Goal: Task Accomplishment & Management: Use online tool/utility

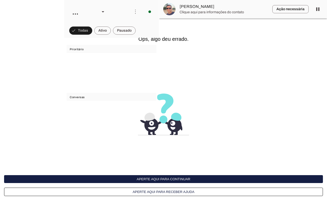
scroll to position [1691, 0]
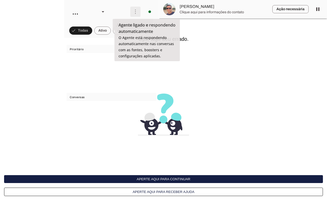
click at [133, 9] on span at bounding box center [135, 12] width 12 height 12
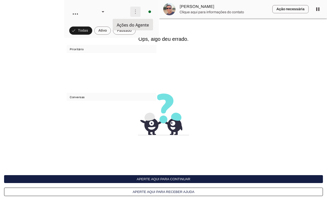
scroll to position [1674, 0]
click at [196, 28] on slot at bounding box center [206, 31] width 20 height 18
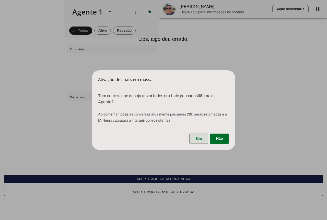
click at [192, 140] on span at bounding box center [198, 139] width 19 height 12
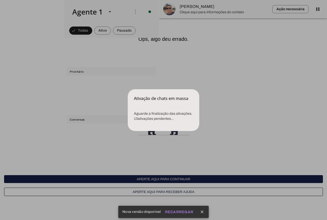
click at [182, 131] on dialog "Ativação de chats em massa Aguarde a finalização das ativações. 13 ativações …" at bounding box center [163, 110] width 71 height 42
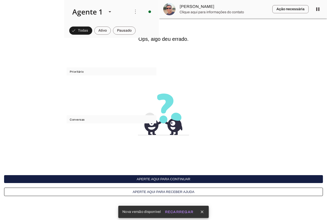
click at [0, 0] on slot "Recarregar" at bounding box center [0, 0] width 0 height 0
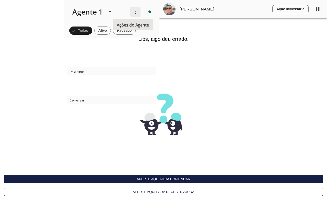
click at [135, 6] on span at bounding box center [135, 12] width 12 height 12
click at [0, 0] on slot "Ativar chats em massa" at bounding box center [0, 0] width 0 height 0
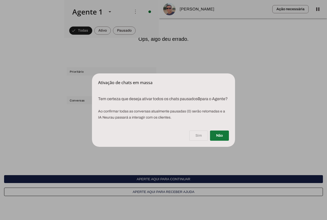
click at [214, 139] on span at bounding box center [219, 136] width 19 height 12
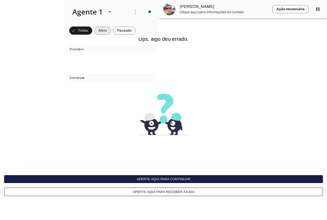
click at [95, 31] on span at bounding box center [102, 30] width 17 height 12
click at [79, 32] on span at bounding box center [78, 30] width 18 height 12
click at [175, 178] on button "Aperte aqui para continuar" at bounding box center [163, 179] width 318 height 8
click at [178, 177] on button "Aperte aqui para continuar" at bounding box center [163, 179] width 318 height 8
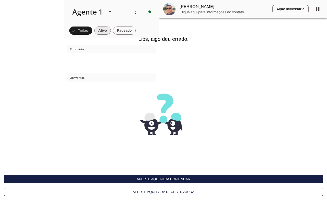
click at [107, 32] on span at bounding box center [102, 30] width 17 height 12
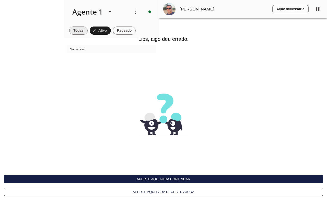
click at [77, 30] on span at bounding box center [78, 30] width 18 height 12
click at [107, 31] on span at bounding box center [102, 30] width 17 height 12
click at [130, 30] on span at bounding box center [124, 30] width 23 height 12
click at [92, 32] on span at bounding box center [98, 30] width 17 height 12
click at [84, 30] on span at bounding box center [78, 30] width 18 height 12
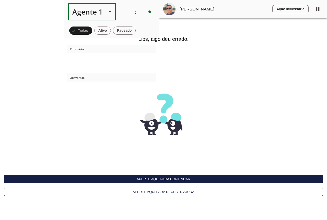
click at [102, 10] on div "Agente 1" at bounding box center [85, 11] width 34 height 17
click at [131, 42] on h6 "Ops, algo deu errado." at bounding box center [163, 39] width 318 height 6
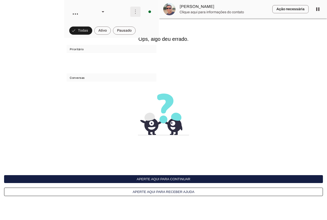
scroll to position [1691, 0]
click at [133, 14] on span at bounding box center [135, 12] width 12 height 12
click at [0, 0] on slot "Ativar chats em massa" at bounding box center [0, 0] width 0 height 0
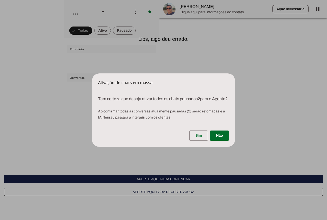
scroll to position [1674, 0]
click at [203, 137] on span at bounding box center [198, 136] width 19 height 12
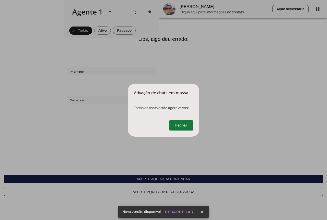
click at [179, 126] on span at bounding box center [181, 125] width 24 height 12
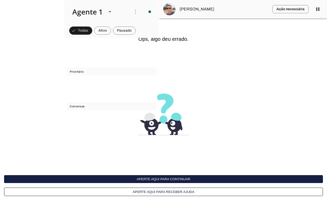
scroll to position [0, 0]
click at [131, 10] on span at bounding box center [135, 12] width 12 height 12
click at [192, 22] on md-item "Ativar chats em massa" at bounding box center [206, 31] width 29 height 24
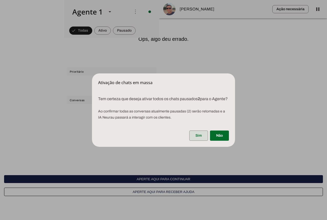
click at [203, 137] on span at bounding box center [198, 136] width 19 height 12
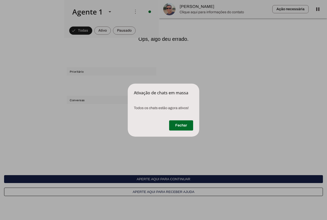
drag, startPoint x: 173, startPoint y: 120, endPoint x: 209, endPoint y: 117, distance: 36.6
click at [175, 120] on span at bounding box center [181, 125] width 24 height 12
